Goal: Check status: Check status

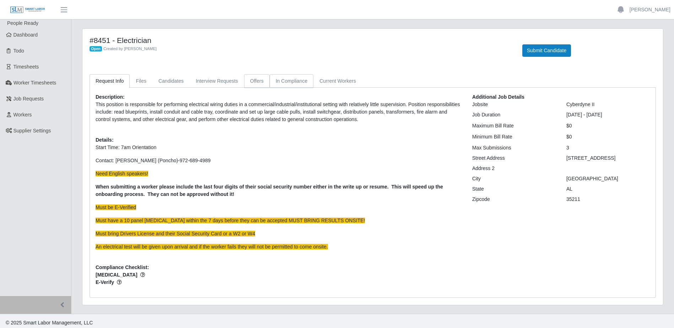
click at [265, 81] on ul "Request Info Files Candidates Interview Requests Offers In Compliance Current W…" at bounding box center [373, 81] width 567 height 14
click at [257, 81] on link "Offers" at bounding box center [257, 81] width 26 height 14
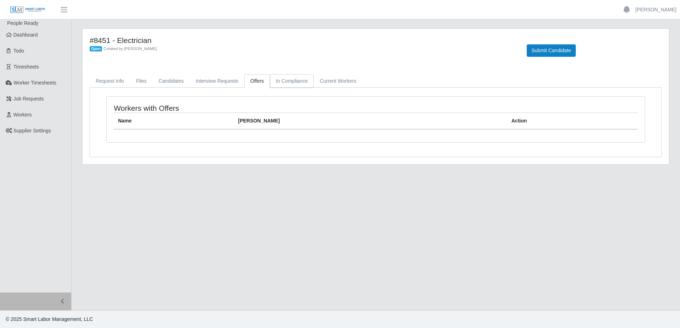
click at [281, 81] on link "In Compliance" at bounding box center [292, 81] width 44 height 14
